Goal: Find contact information: Find contact information

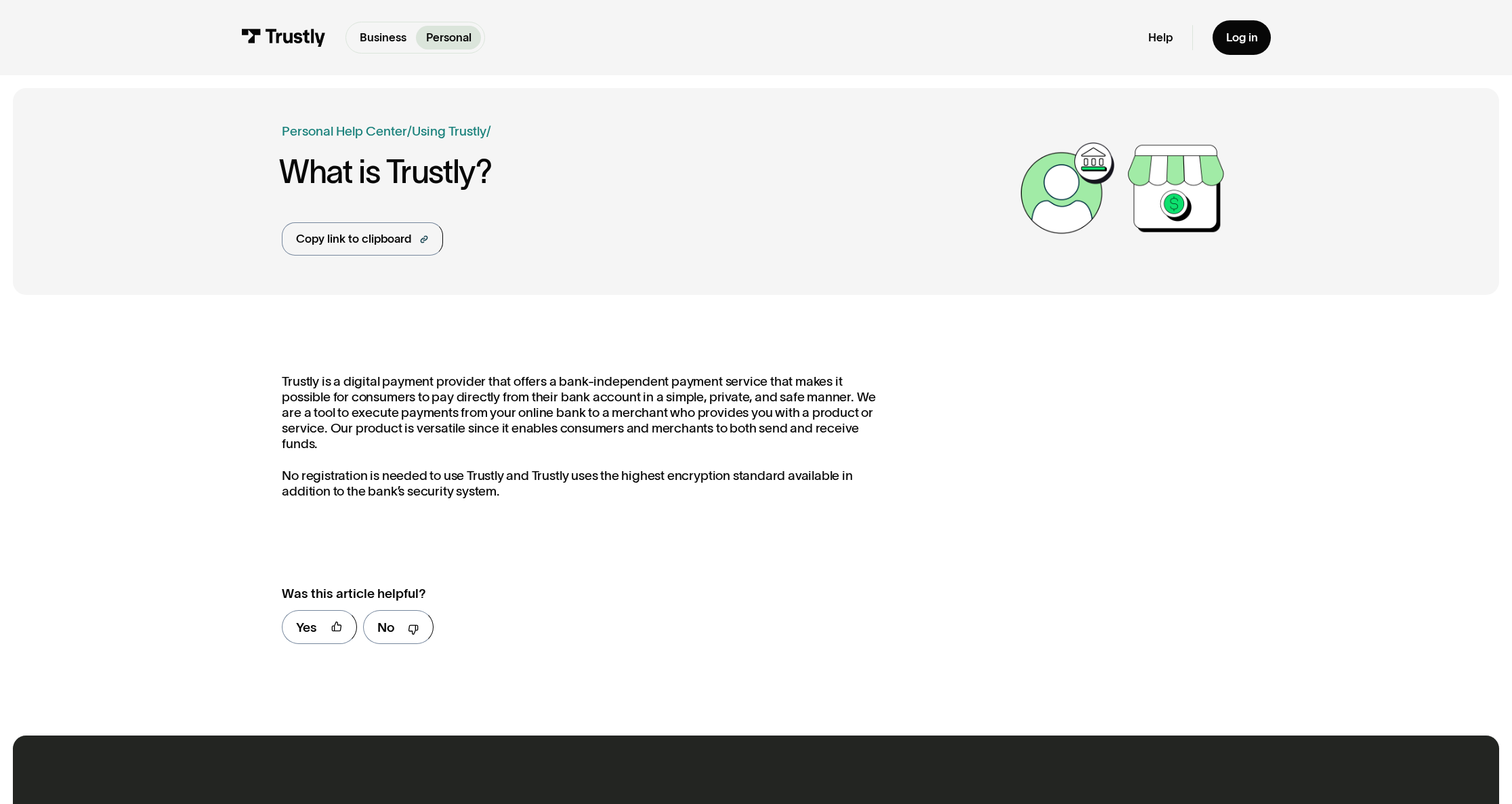
click at [1149, 26] on div "Help Log in" at bounding box center [1209, 37] width 122 height 35
click at [1154, 41] on link "Help" at bounding box center [1160, 37] width 24 height 15
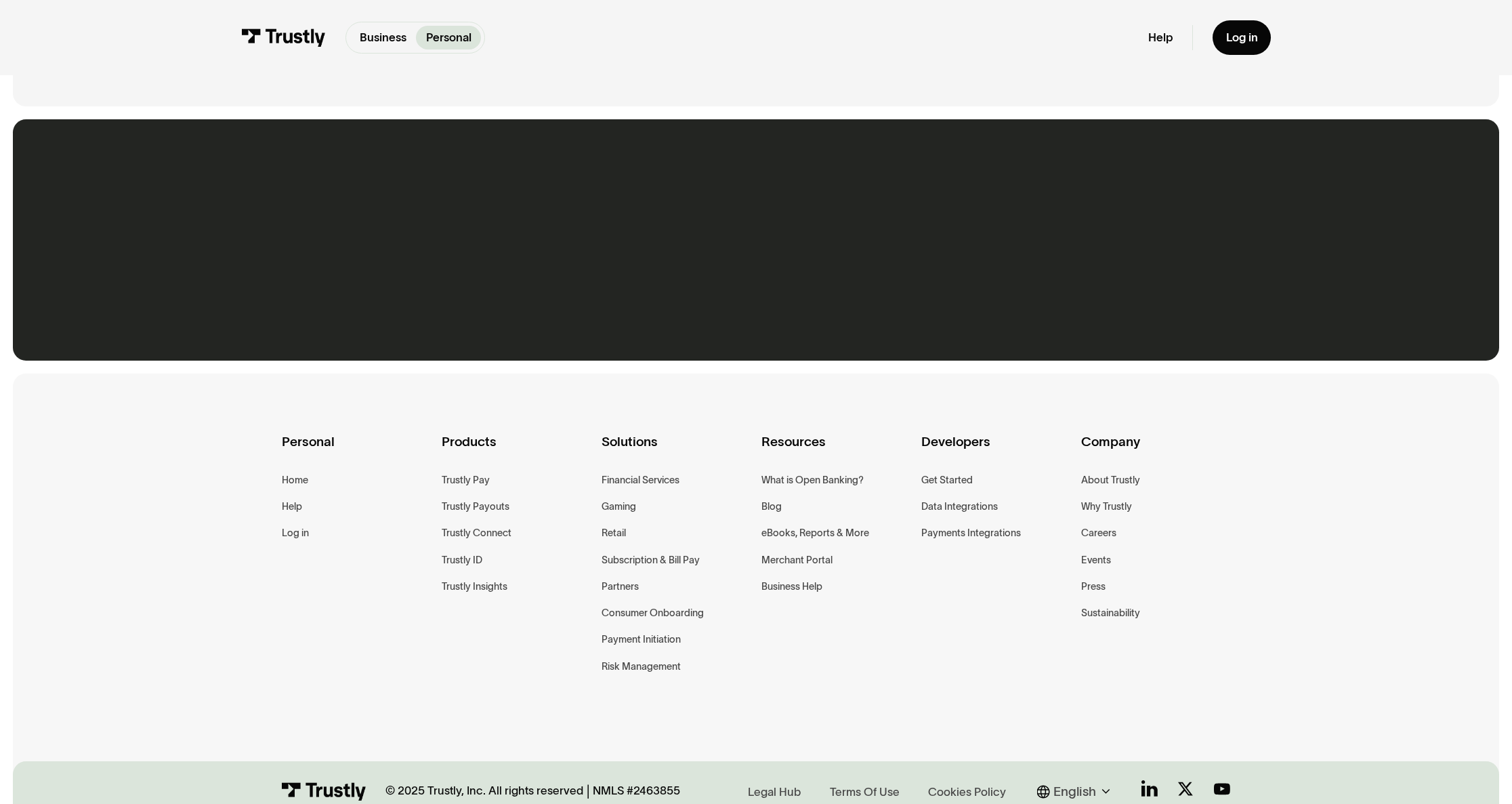
scroll to position [1092, 0]
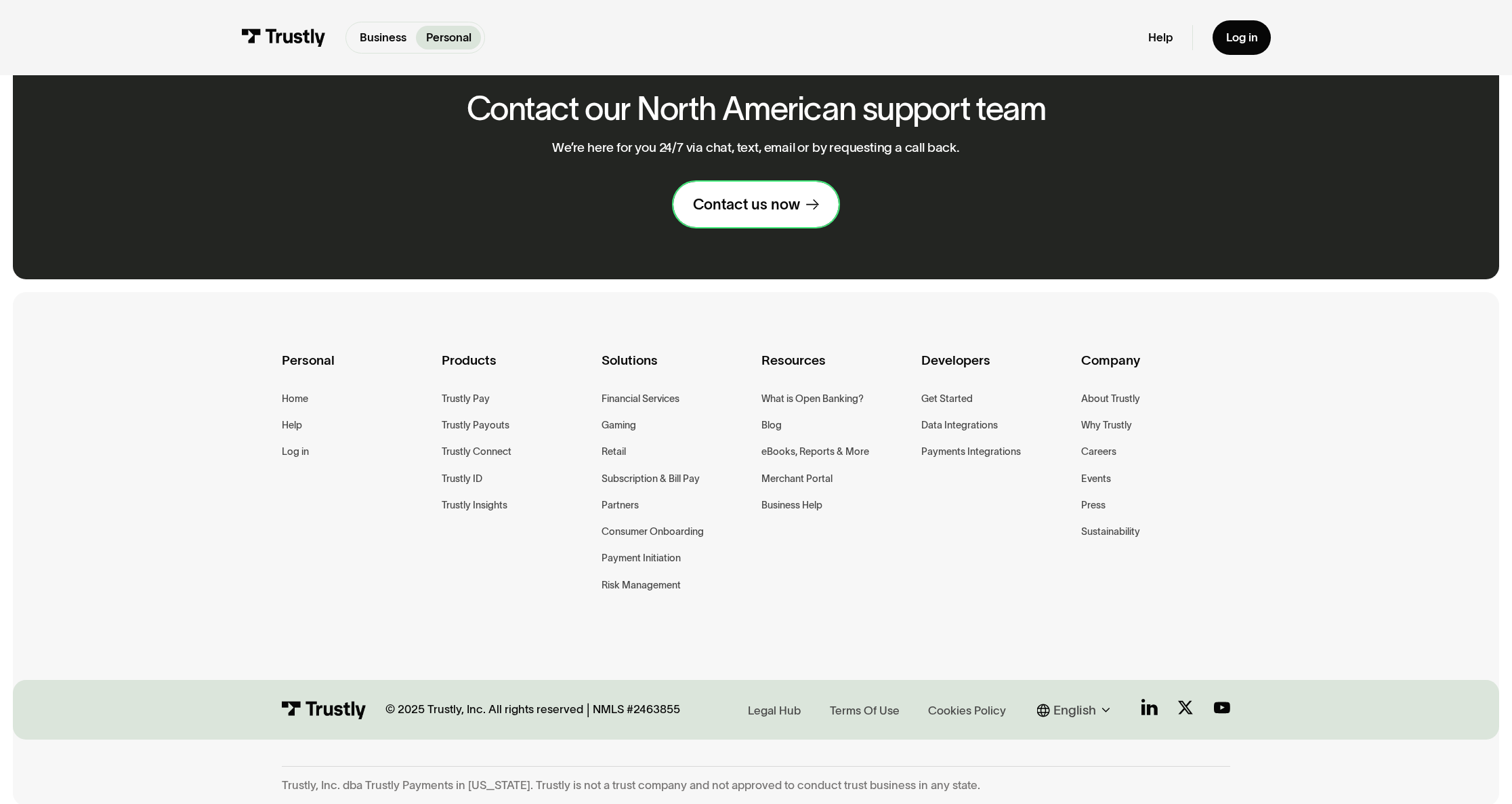
click at [716, 194] on div "Contact us now" at bounding box center [747, 203] width 107 height 19
